Goal: Task Accomplishment & Management: Complete application form

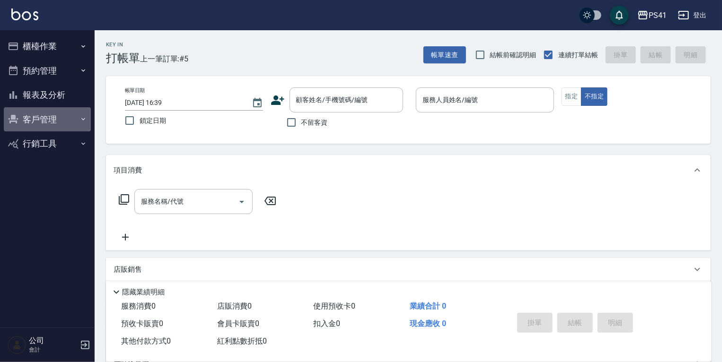
click at [61, 115] on button "客戶管理" at bounding box center [47, 119] width 87 height 25
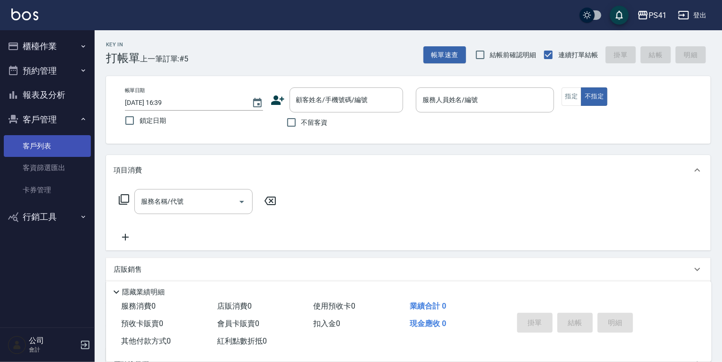
click at [53, 155] on link "客戶列表" at bounding box center [47, 146] width 87 height 22
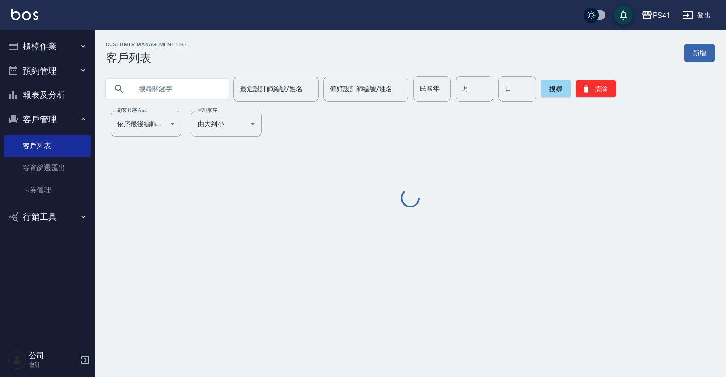
click at [166, 94] on input "text" at bounding box center [176, 89] width 89 height 26
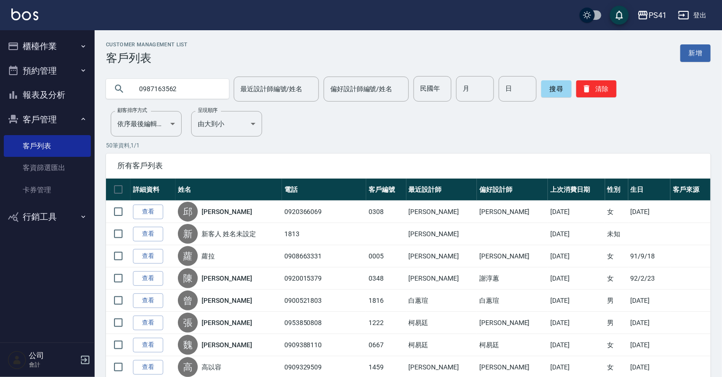
type input "0987163562"
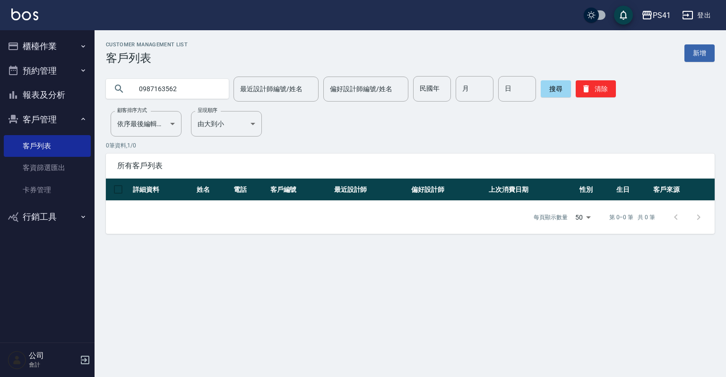
drag, startPoint x: 214, startPoint y: 85, endPoint x: 58, endPoint y: 96, distance: 156.9
click at [58, 96] on div "PS41 登出 櫃檯作業 打帳單 帳單列表 現金收支登錄 材料自購登錄 每日結帳 排班表 現場電腦打卡 預約管理 預約管理 單日預約紀錄 單週預約紀錄 報表及…" at bounding box center [363, 188] width 726 height 377
click at [697, 56] on link "新增" at bounding box center [700, 52] width 30 height 17
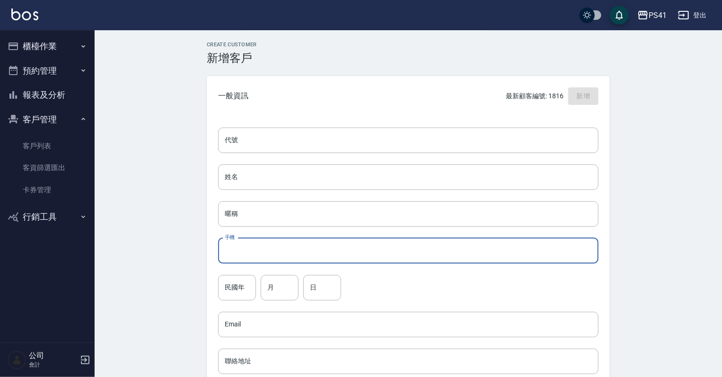
click at [344, 244] on input "手機" at bounding box center [408, 251] width 380 height 26
paste input "0987163562"
type input "0987163562"
click at [246, 294] on input "民國年" at bounding box center [237, 288] width 38 height 26
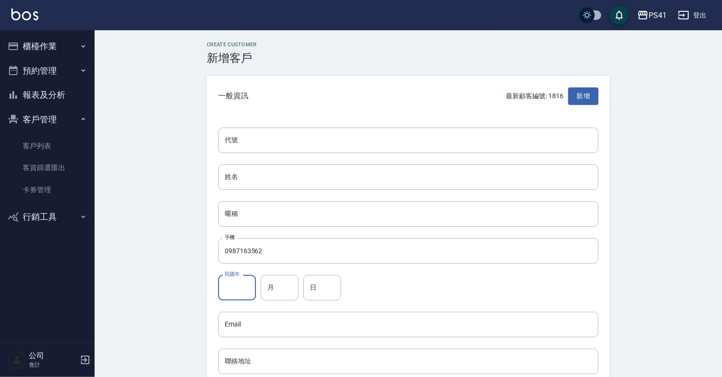
type input "8"
type input "73"
click at [280, 288] on input "月" at bounding box center [280, 288] width 38 height 26
type input "10"
click at [337, 301] on div "代號 代號 姓名 姓名 暱稱 暱稱 手機 0987163562 手機 民國年 73 民國年 月 10 月 日 日 Email Email 聯絡地址 聯絡地址 …" at bounding box center [408, 346] width 403 height 460
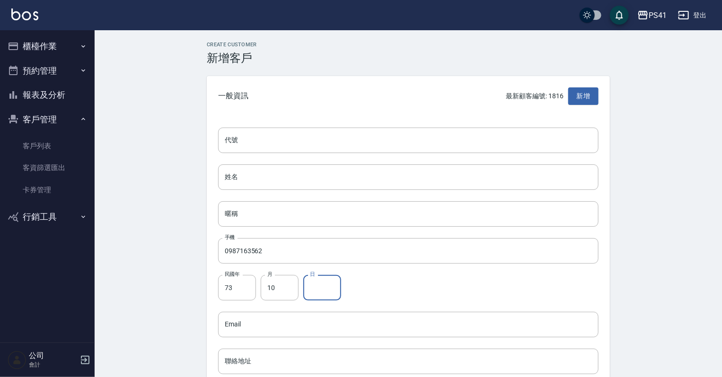
click at [337, 296] on input "日" at bounding box center [322, 288] width 38 height 26
type input "09"
click at [266, 144] on input "代號" at bounding box center [408, 141] width 380 height 26
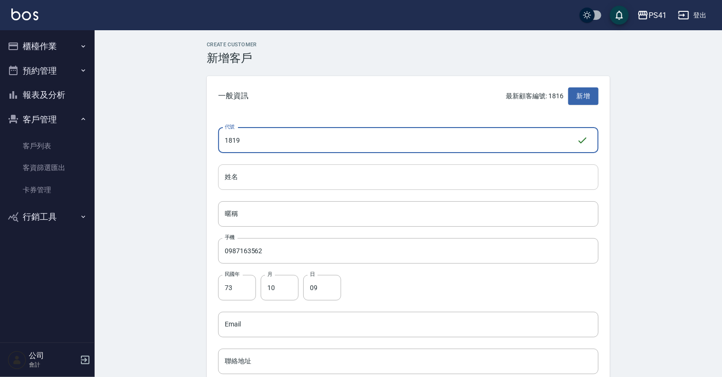
type input "1819"
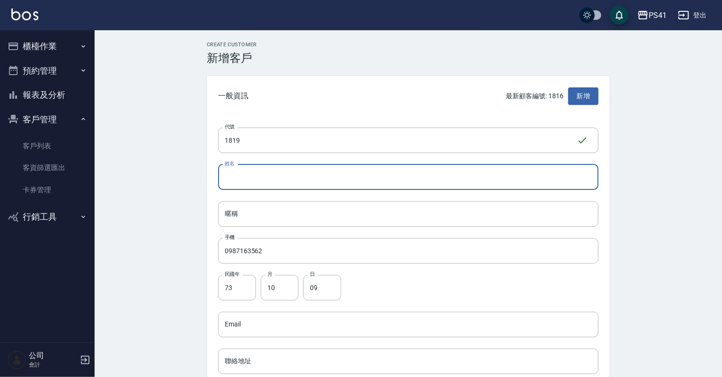
click at [249, 174] on input "姓名" at bounding box center [408, 178] width 380 height 26
type input "皺"
type input "愁"
type input "州"
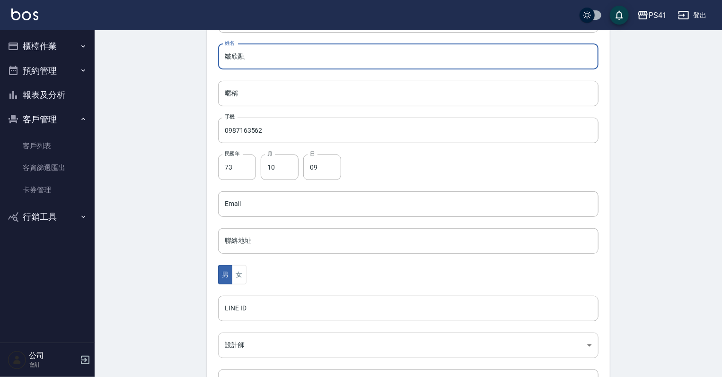
scroll to position [189, 0]
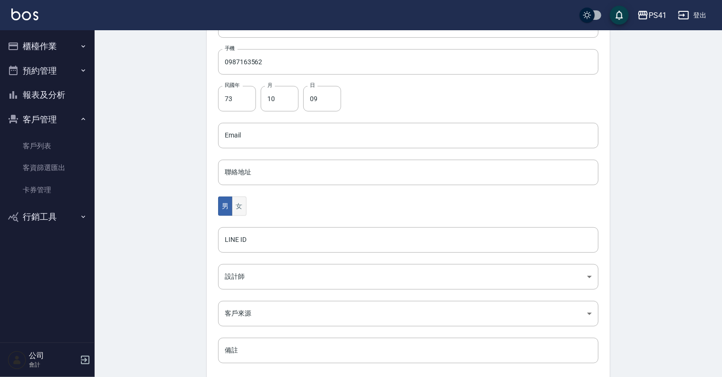
type input "皺欣融"
click at [240, 202] on button "女" at bounding box center [239, 206] width 14 height 19
click at [265, 280] on body "PS41 登出 櫃檯作業 打帳單 帳單列表 現金收支登錄 材料自購登錄 每日結帳 排班表 現場電腦打卡 預約管理 預約管理 單日預約紀錄 單週預約紀錄 報表及…" at bounding box center [363, 119] width 726 height 616
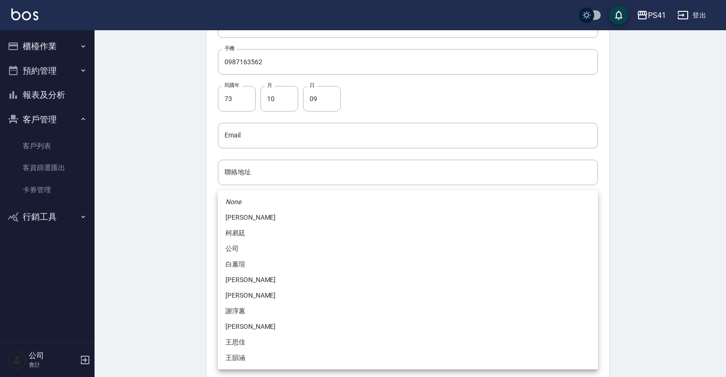
click at [270, 268] on li "白蕙瑄" at bounding box center [408, 265] width 380 height 16
type input "ddc07e2a-9c46-438a-ae12-131b47584ec9"
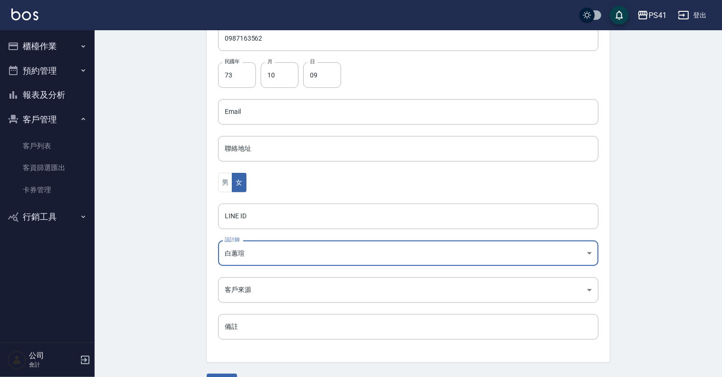
scroll to position [238, 0]
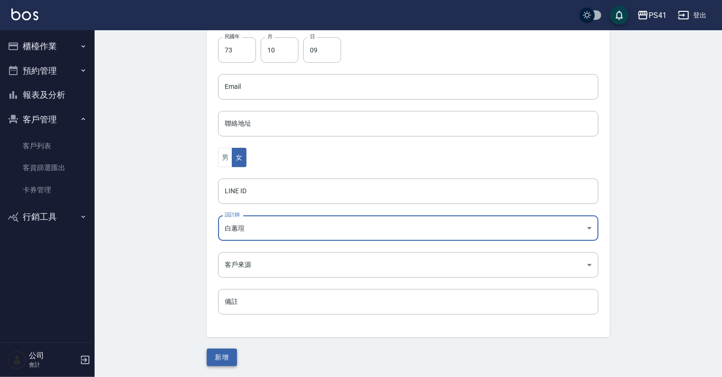
click at [221, 350] on div "Create Customer 新增客戶 一般資訊 最新顧客編號: 1816 新增 代號 1819 ​ 代號 姓名 皺欣融 姓名 暱稱 暱稱 手機 09871…" at bounding box center [408, 85] width 426 height 563
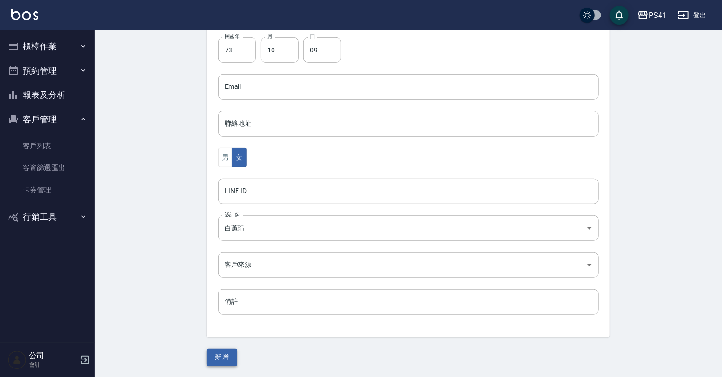
click at [221, 350] on button "新增" at bounding box center [222, 357] width 30 height 17
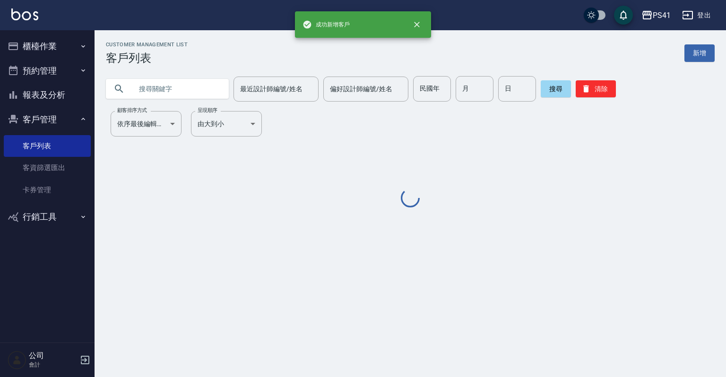
click at [51, 47] on button "櫃檯作業" at bounding box center [47, 46] width 87 height 25
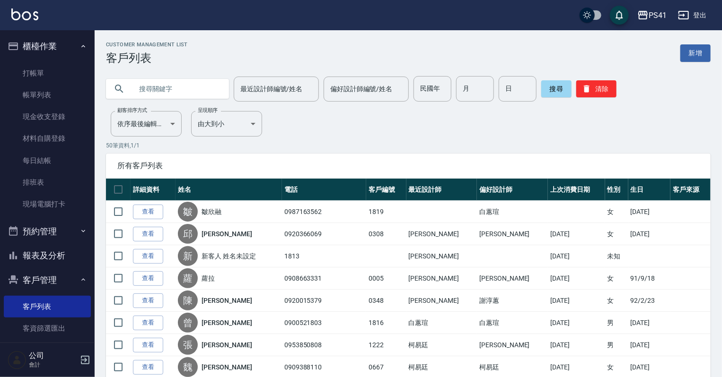
drag, startPoint x: 41, startPoint y: 64, endPoint x: 41, endPoint y: 59, distance: 5.7
click at [41, 64] on link "打帳單" at bounding box center [47, 73] width 87 height 22
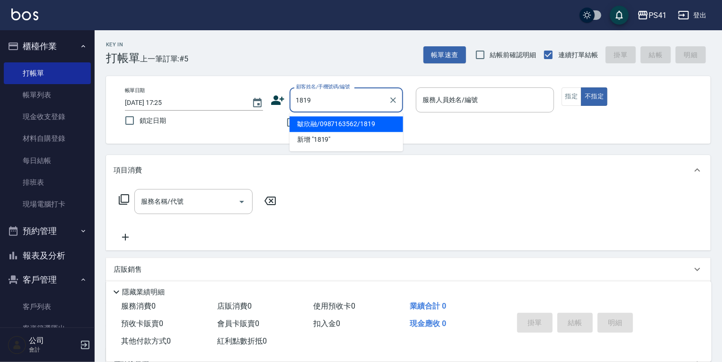
type input "皺欣融/0987163562/1819"
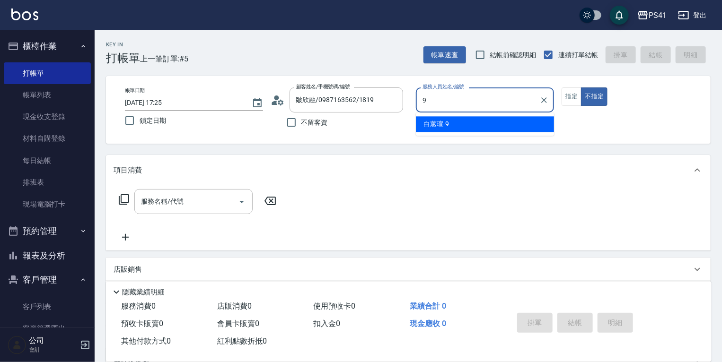
type input "[PERSON_NAME]-9"
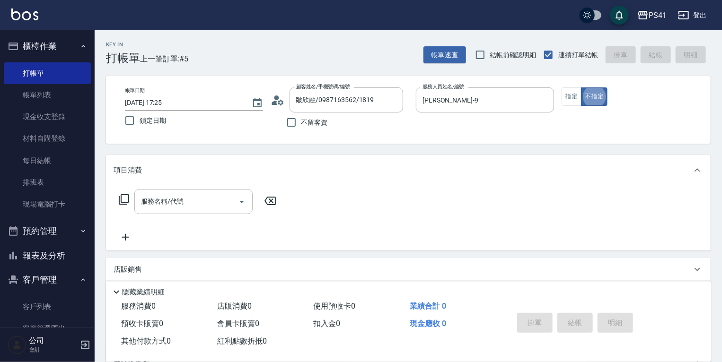
type button "false"
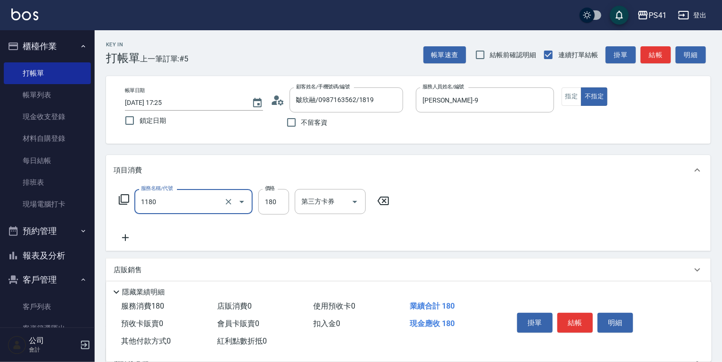
type input "洗髮(洗+剪不指定活動)(1180)"
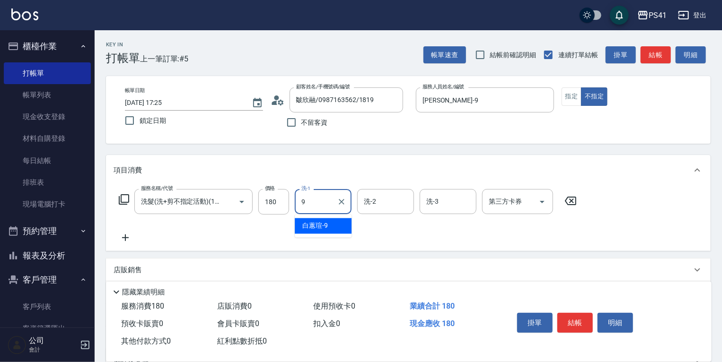
type input "[PERSON_NAME]-9"
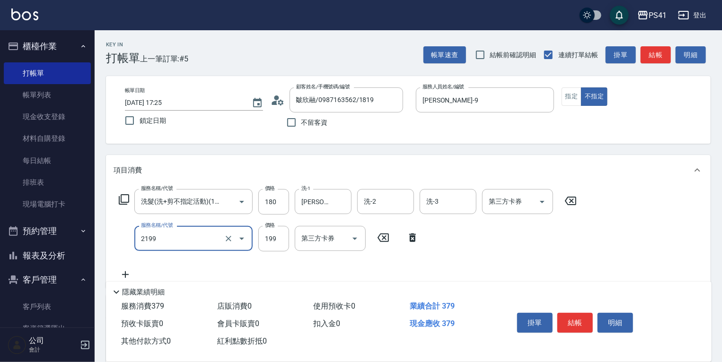
type input "不指定剪髮活動(2199)"
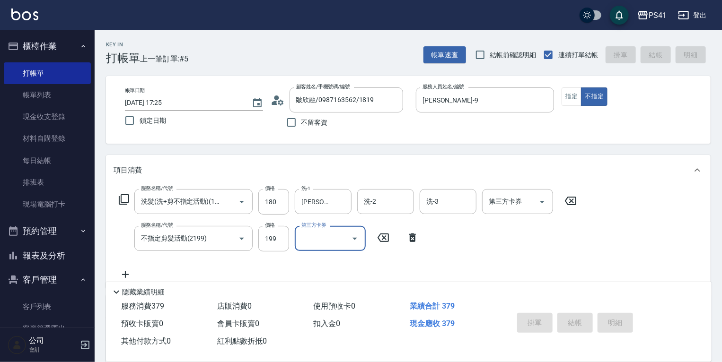
type input "[DATE] 17:26"
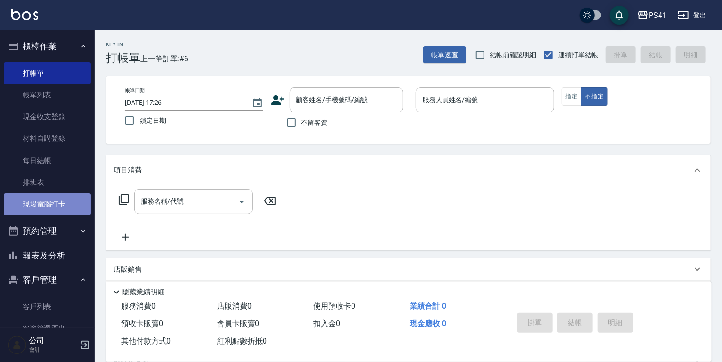
click at [47, 198] on link "現場電腦打卡" at bounding box center [47, 204] width 87 height 22
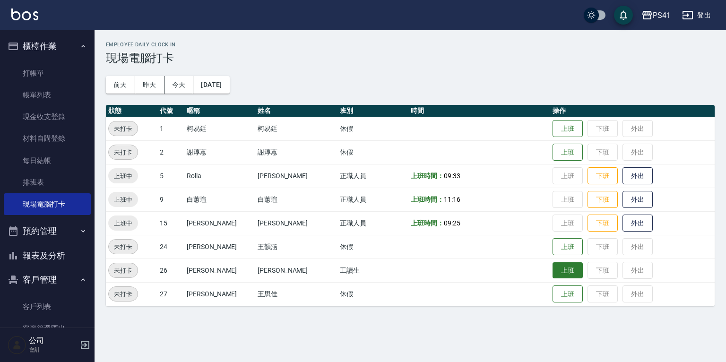
click at [553, 272] on button "上班" at bounding box center [568, 270] width 30 height 17
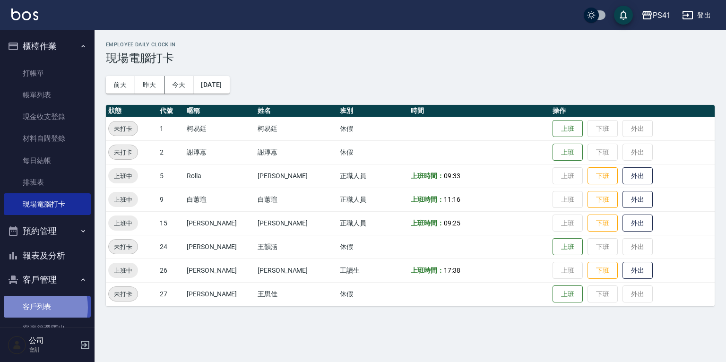
click at [28, 308] on link "客戶列表" at bounding box center [47, 307] width 87 height 22
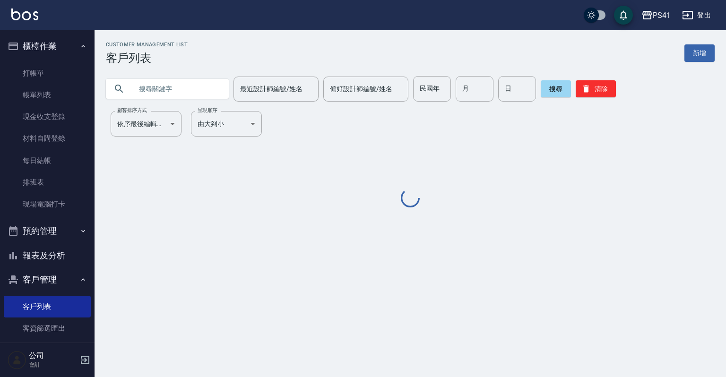
click at [144, 87] on input "text" at bounding box center [176, 89] width 89 height 26
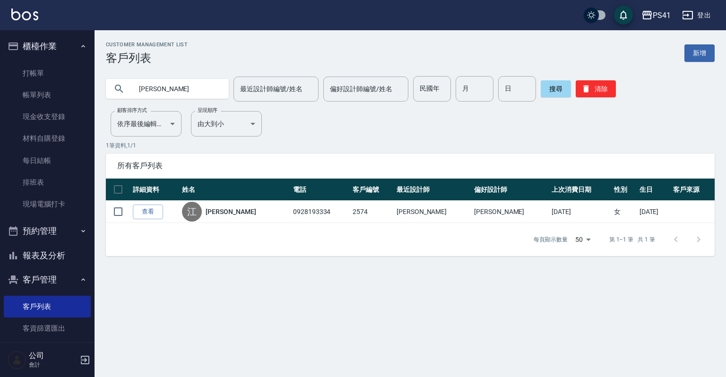
type input "江"
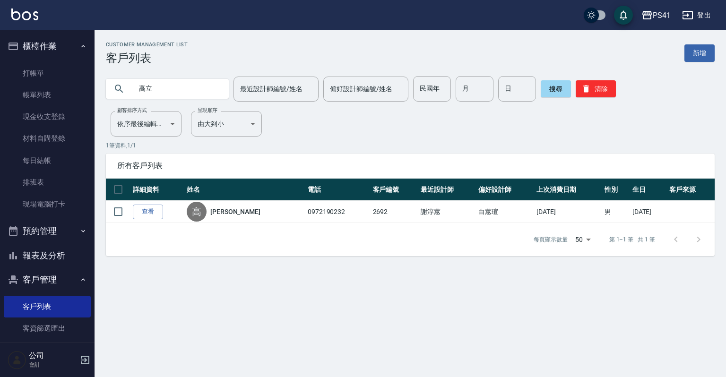
type input "高"
type input "廖語"
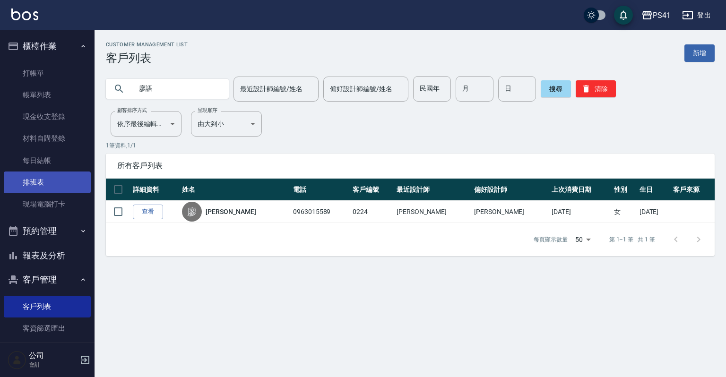
click at [45, 185] on link "排班表" at bounding box center [47, 183] width 87 height 22
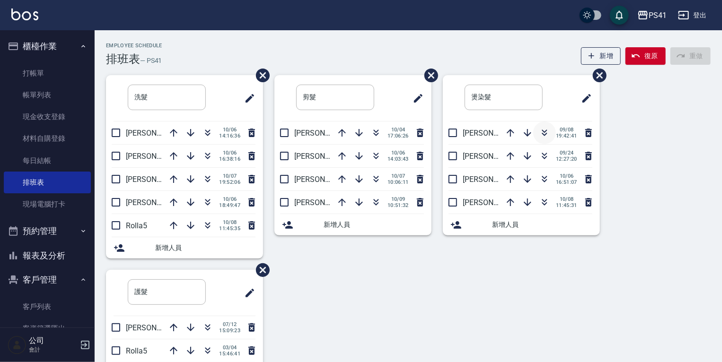
click at [544, 133] on icon "button" at bounding box center [544, 132] width 11 height 11
drag, startPoint x: 61, startPoint y: 98, endPoint x: 61, endPoint y: 114, distance: 15.1
click at [61, 98] on link "帳單列表" at bounding box center [47, 95] width 87 height 22
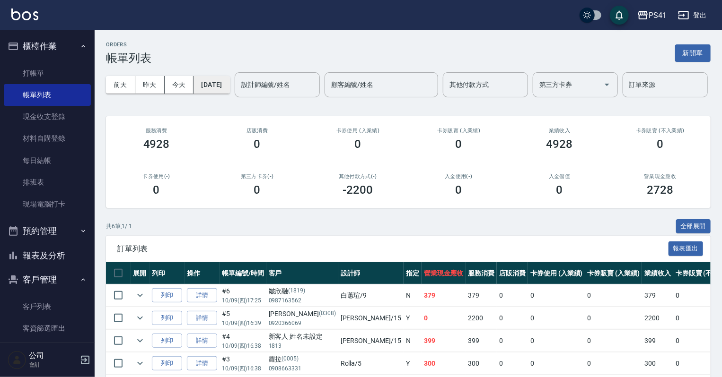
click at [212, 82] on button "[DATE]" at bounding box center [211, 84] width 36 height 17
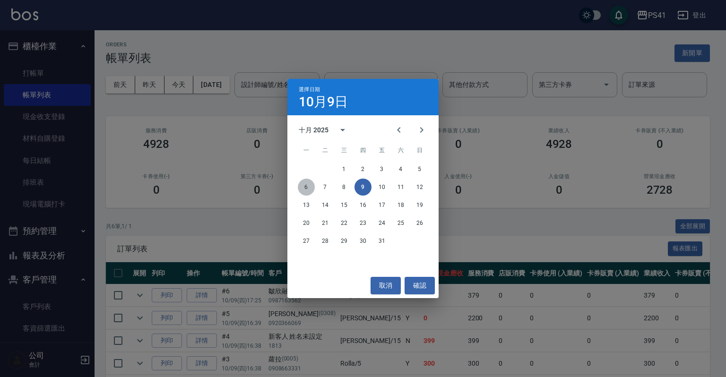
click at [311, 184] on button "6" at bounding box center [306, 187] width 17 height 17
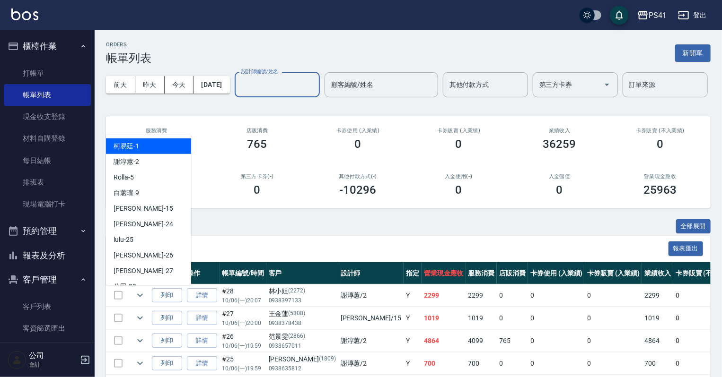
click at [239, 93] on input "設計師編號/姓名" at bounding box center [277, 85] width 77 height 17
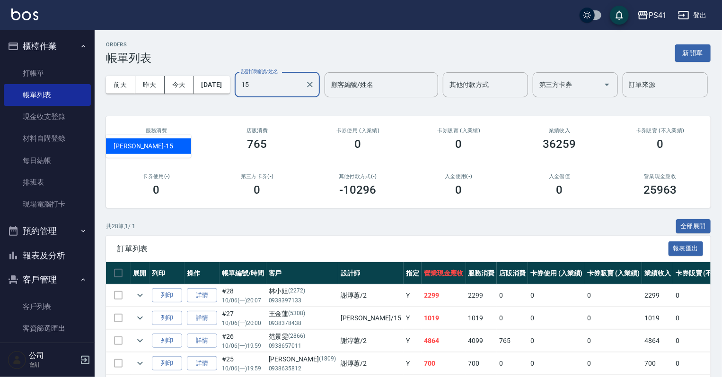
type input "[PERSON_NAME]-15"
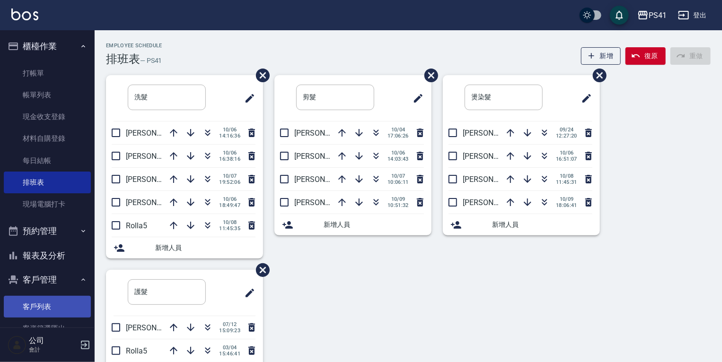
drag, startPoint x: 42, startPoint y: 301, endPoint x: 48, endPoint y: 312, distance: 12.9
click at [42, 302] on link "客戶列表" at bounding box center [47, 307] width 87 height 22
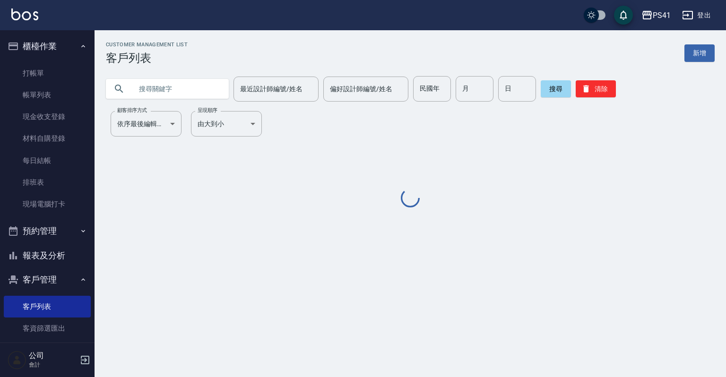
click at [165, 89] on input "text" at bounding box center [176, 89] width 89 height 26
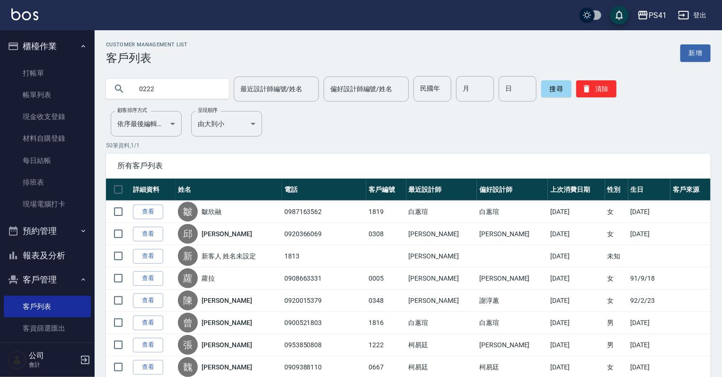
type input "0222"
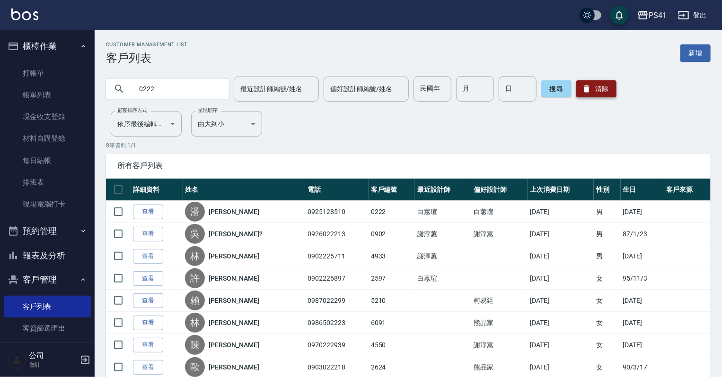
click at [593, 85] on button "清除" at bounding box center [596, 88] width 40 height 17
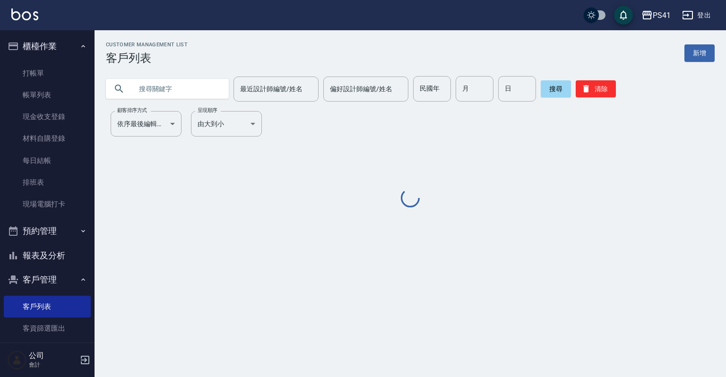
click at [179, 83] on input "text" at bounding box center [176, 89] width 89 height 26
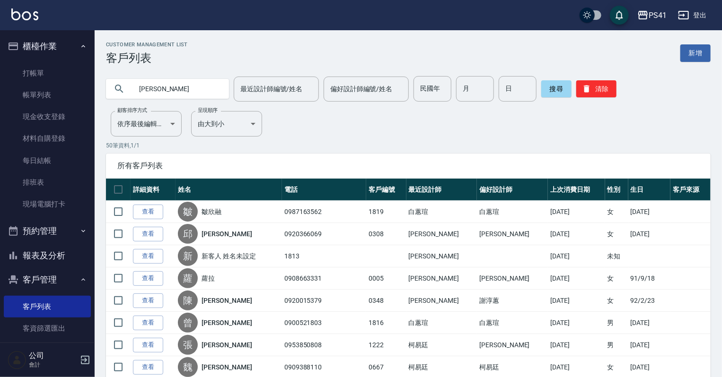
type input "[PERSON_NAME]"
